Goal: Communication & Community: Connect with others

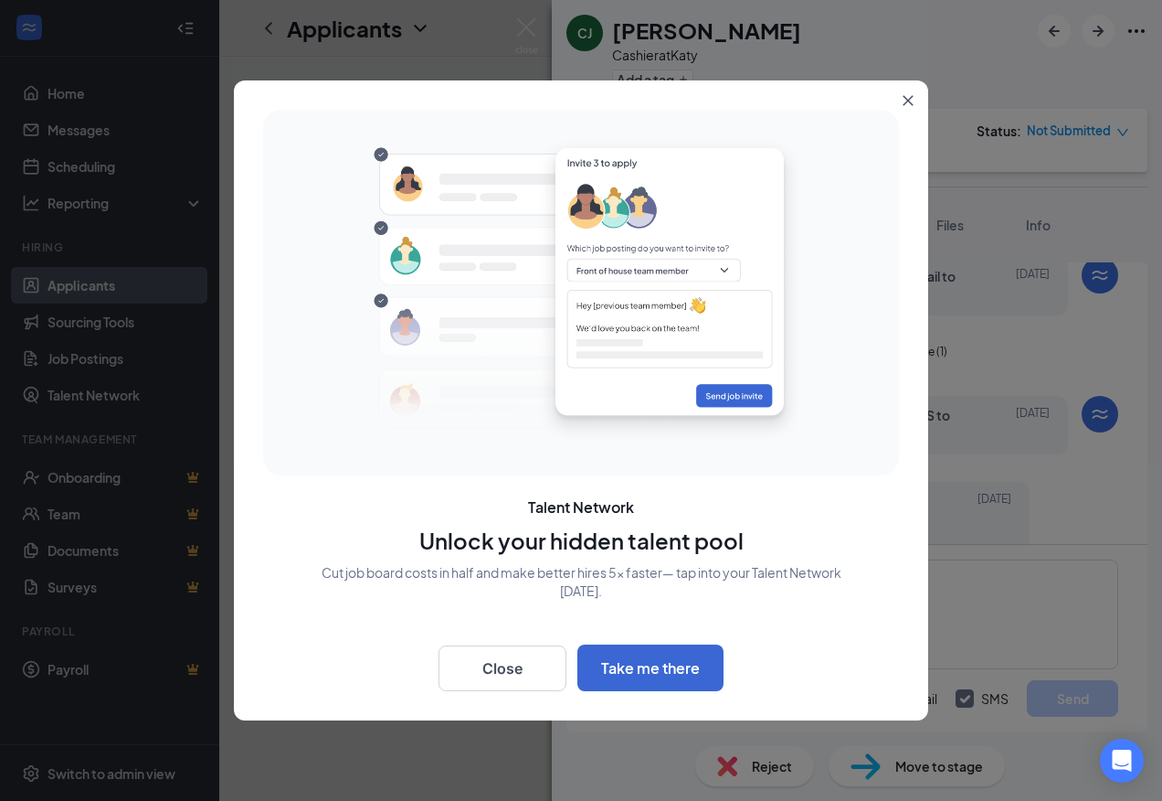
scroll to position [477, 0]
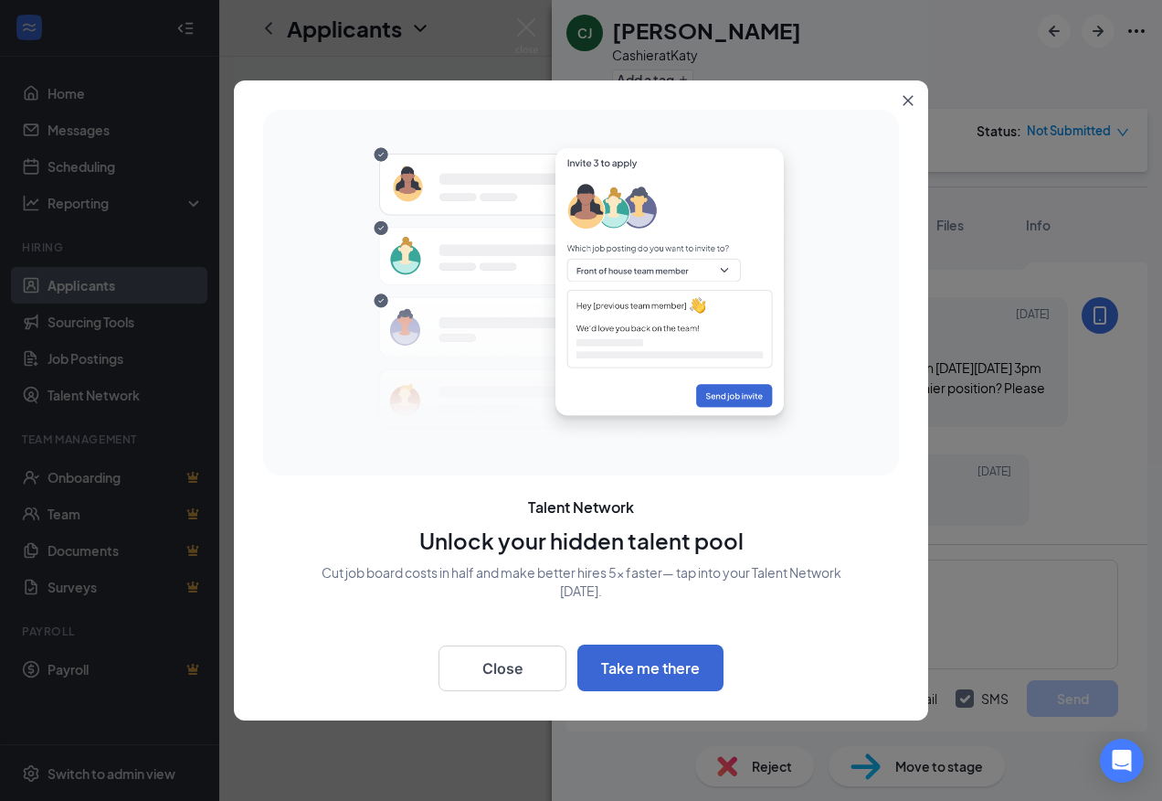
click at [906, 97] on icon "Close" at bounding box center [909, 101] width 10 height 10
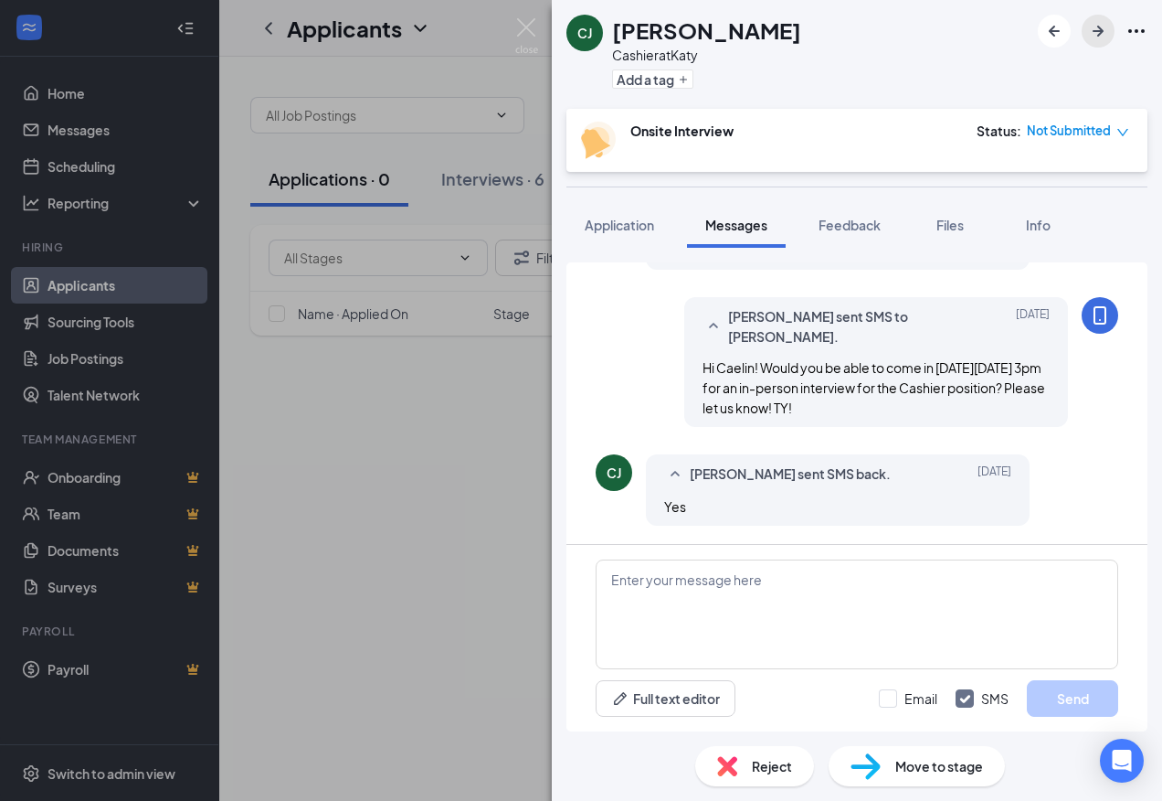
click at [1097, 28] on icon "ArrowRight" at bounding box center [1099, 31] width 22 height 22
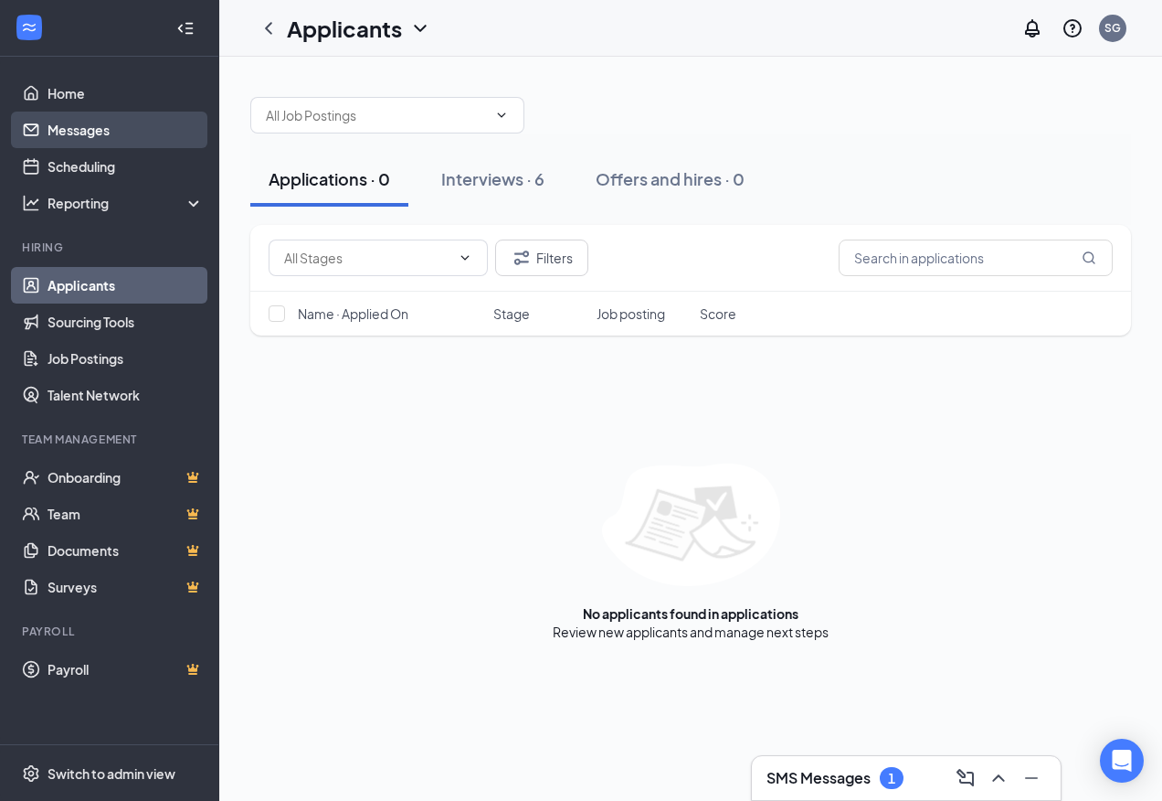
click at [69, 130] on link "Messages" at bounding box center [126, 129] width 156 height 37
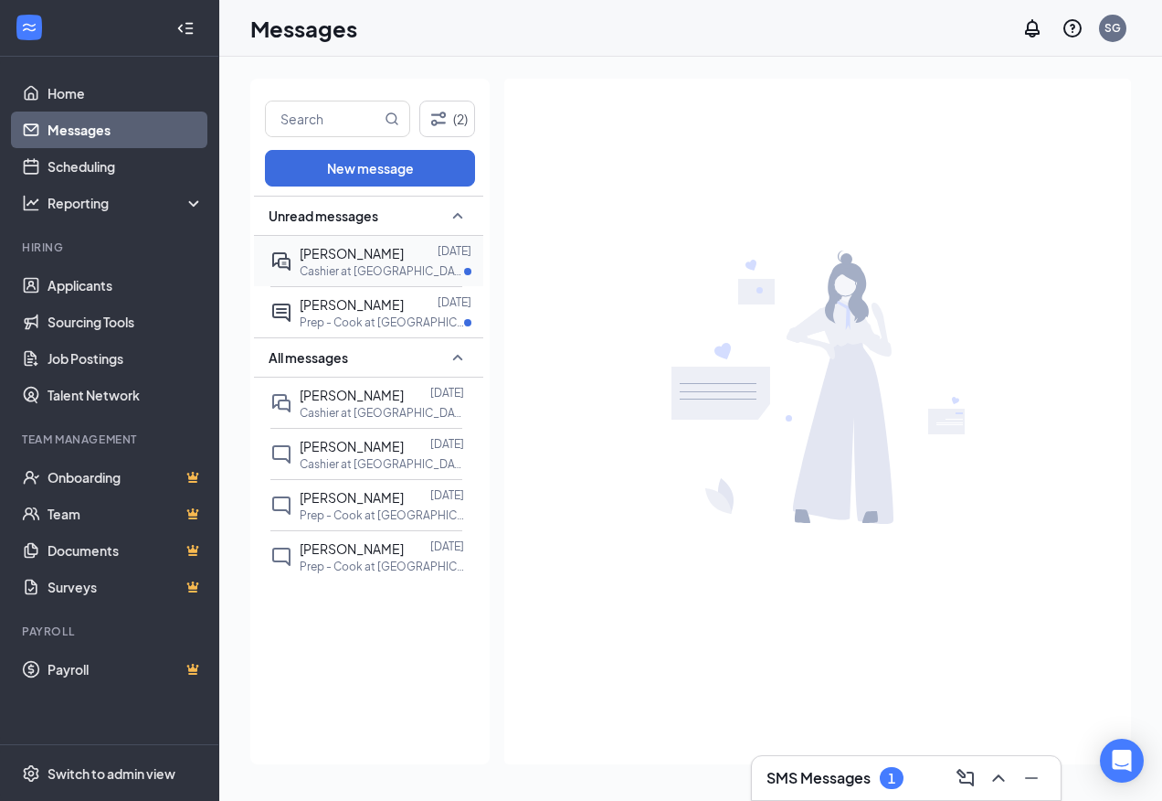
click at [361, 266] on p "Cashier at [GEOGRAPHIC_DATA]" at bounding box center [382, 271] width 164 height 16
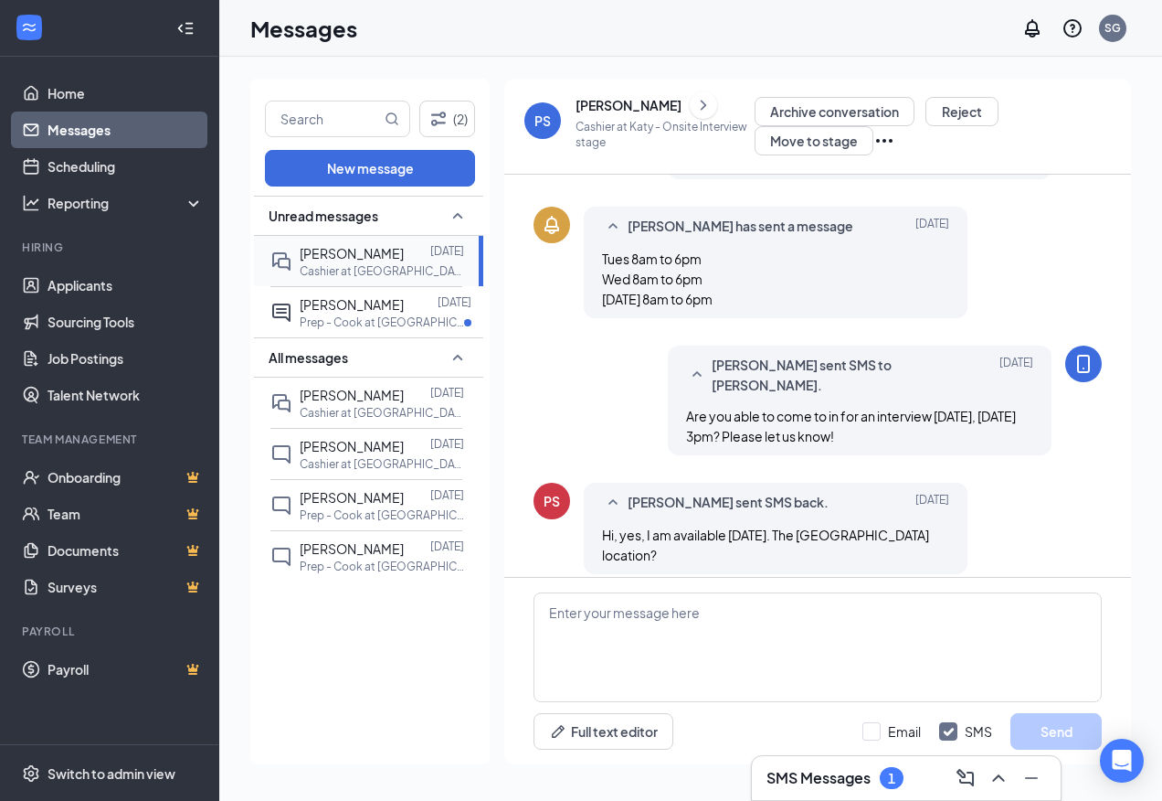
scroll to position [552, 0]
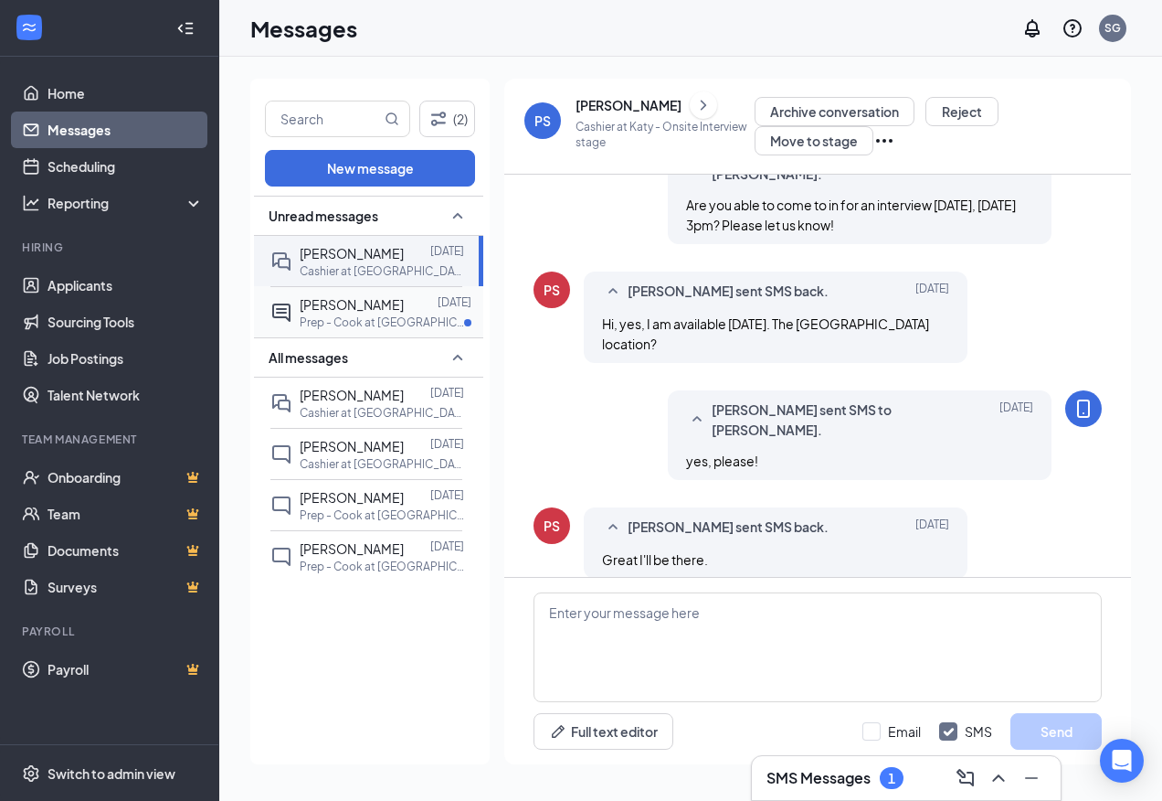
click at [366, 302] on span "[PERSON_NAME]" at bounding box center [352, 304] width 104 height 16
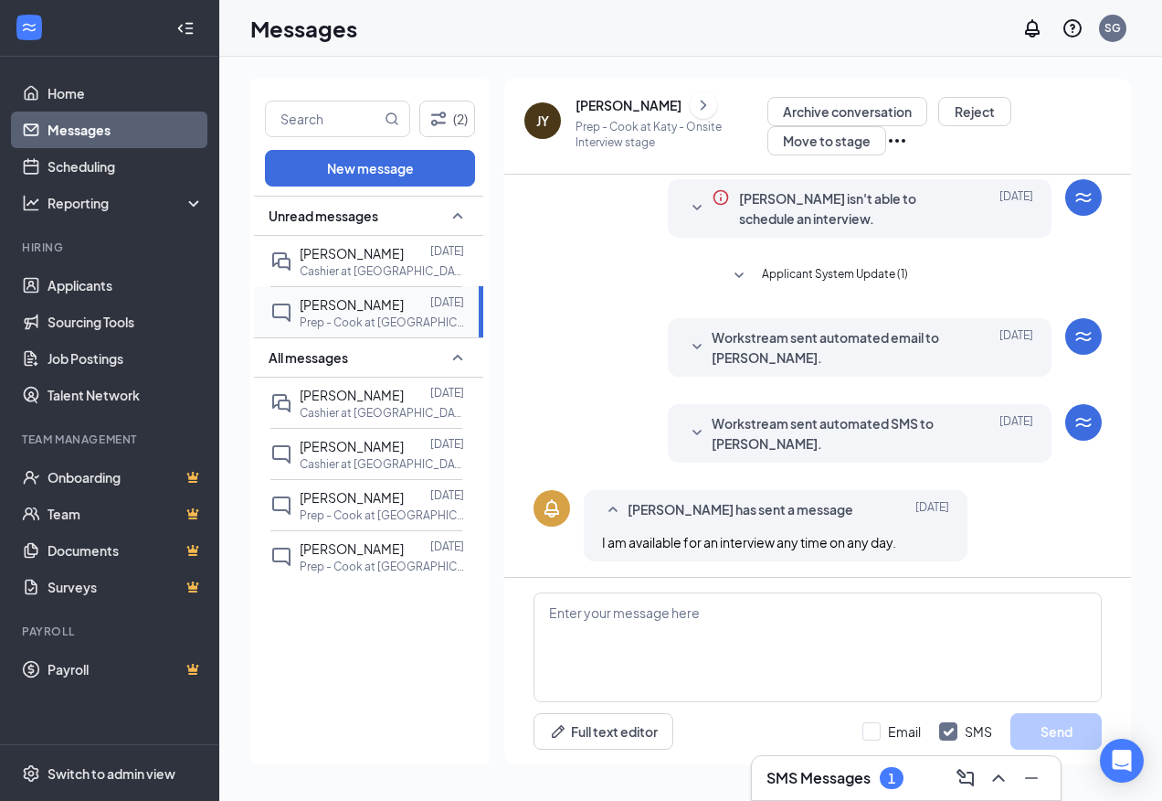
scroll to position [60, 0]
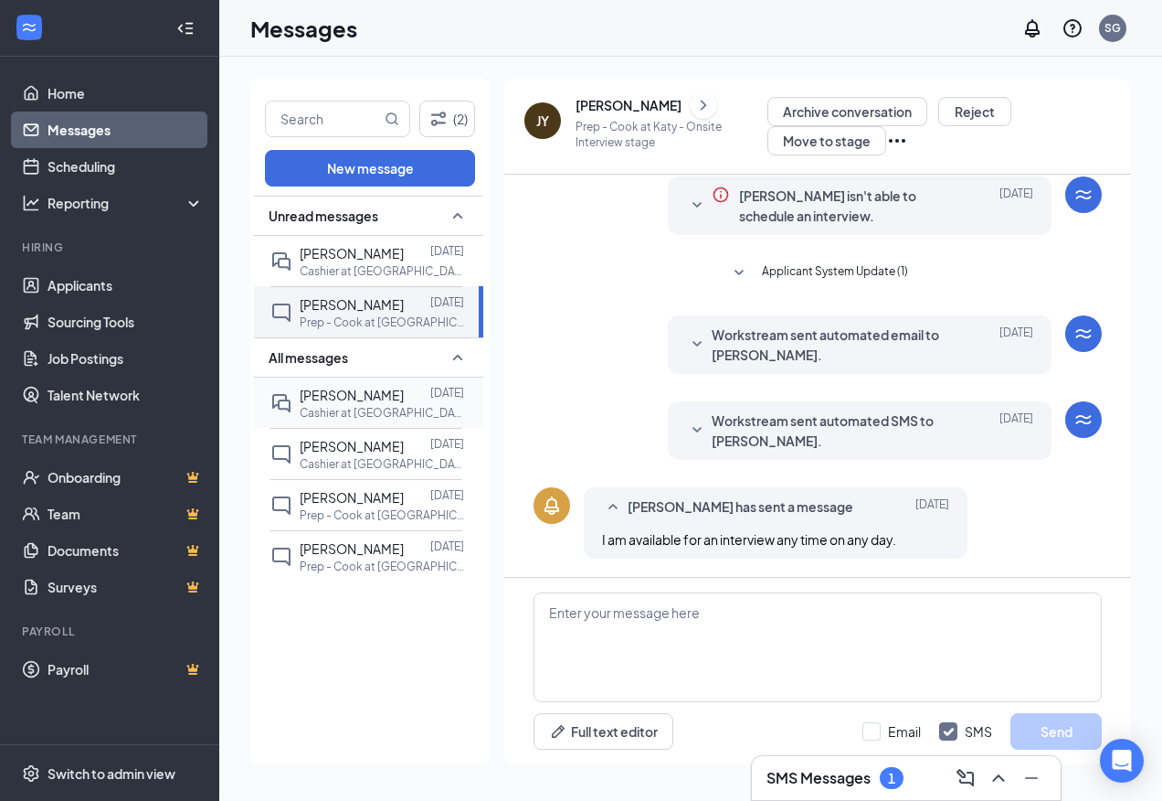
click at [373, 415] on p "Cashier at [GEOGRAPHIC_DATA]" at bounding box center [382, 413] width 164 height 16
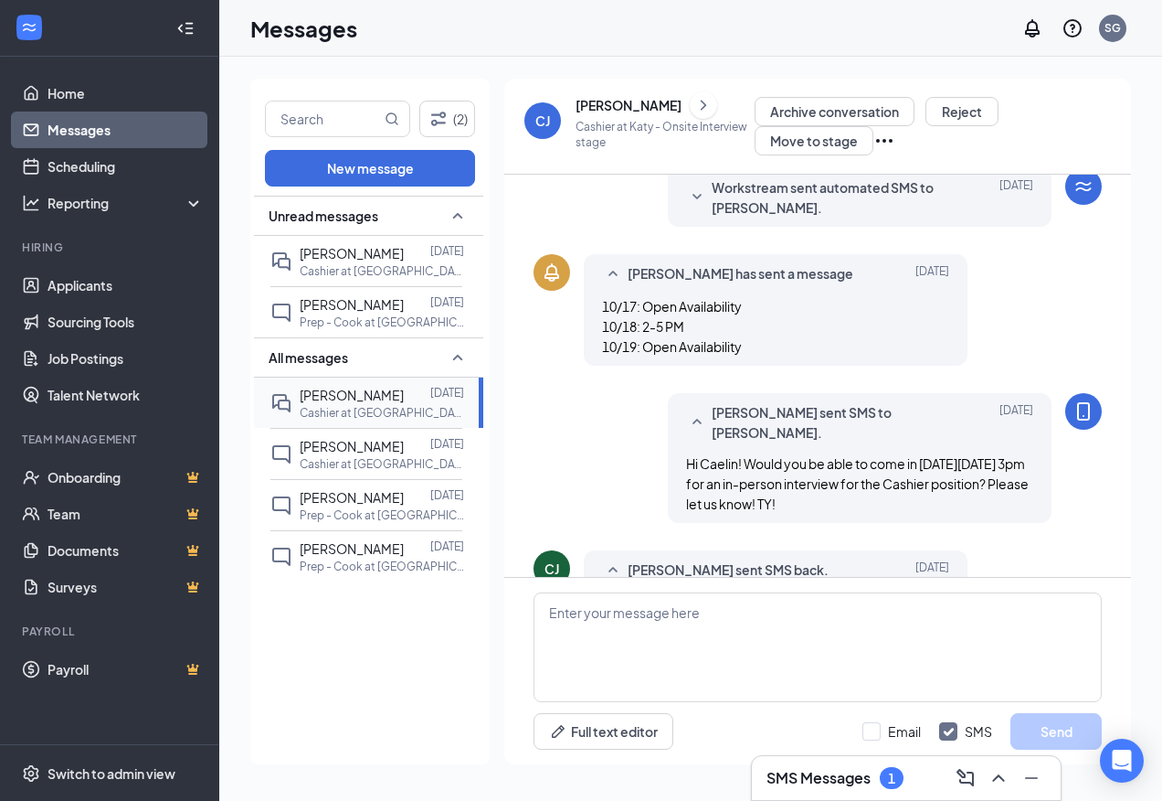
scroll to position [356, 0]
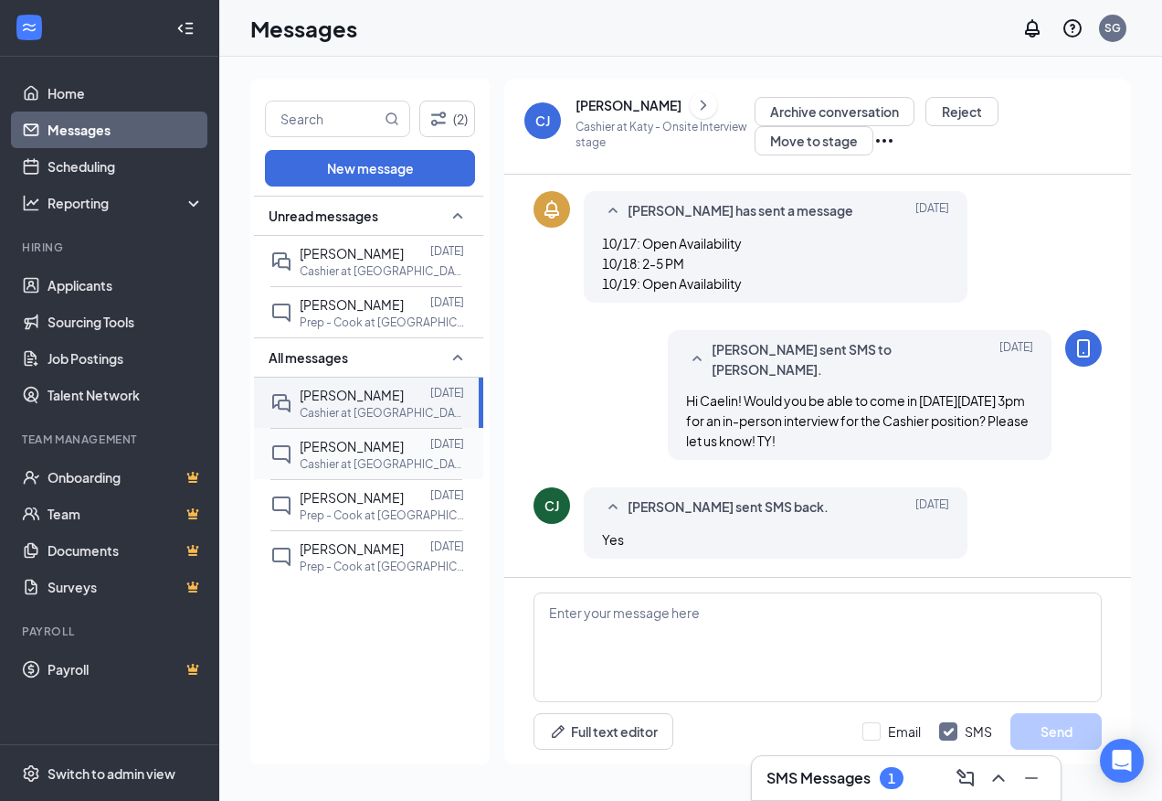
click at [377, 451] on span "[PERSON_NAME]" at bounding box center [352, 446] width 104 height 16
